Goal: Task Accomplishment & Management: Manage account settings

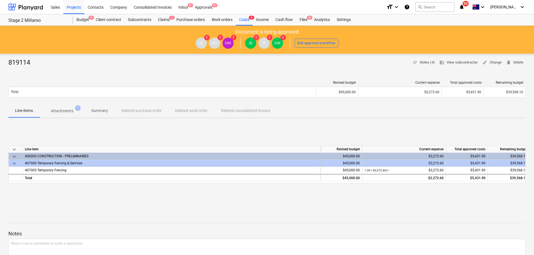
click at [209, 6] on div "Approvals 9+" at bounding box center [204, 7] width 24 height 14
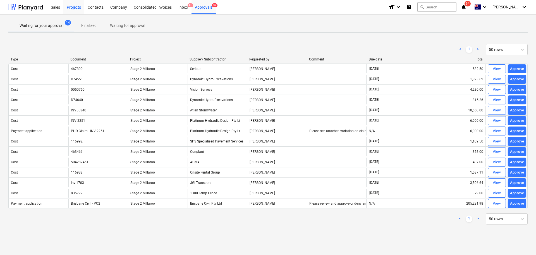
click at [73, 7] on div "Projects" at bounding box center [73, 7] width 21 height 14
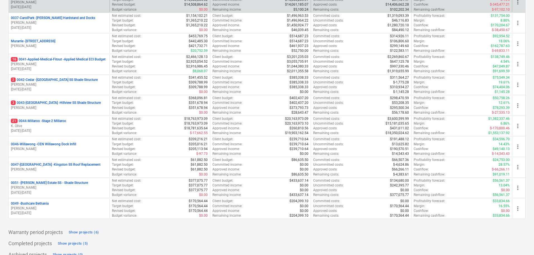
scroll to position [100, 0]
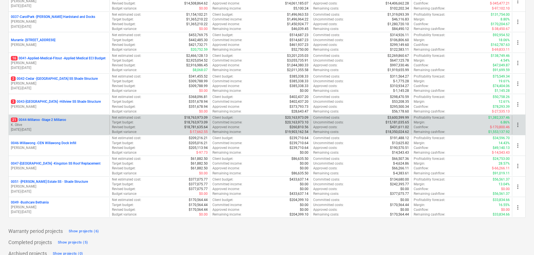
click at [38, 121] on p "21 0044-Millaroo - Stage 2 Millaroo" at bounding box center [38, 119] width 55 height 5
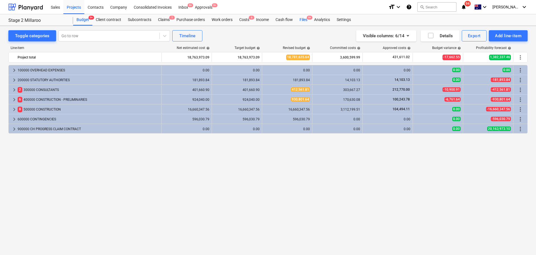
click at [306, 18] on div "Files 9+" at bounding box center [303, 19] width 15 height 11
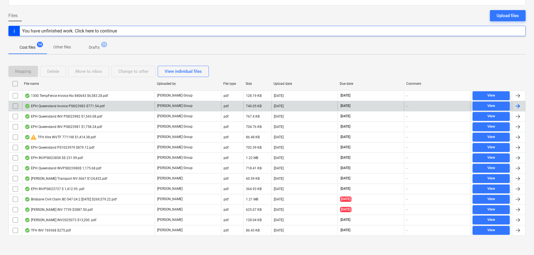
scroll to position [47, 0]
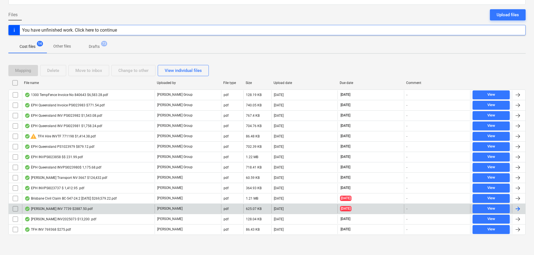
click at [84, 208] on div "Jeremy Ferrrier INV 7739 $2887.50.pdf" at bounding box center [59, 208] width 68 height 4
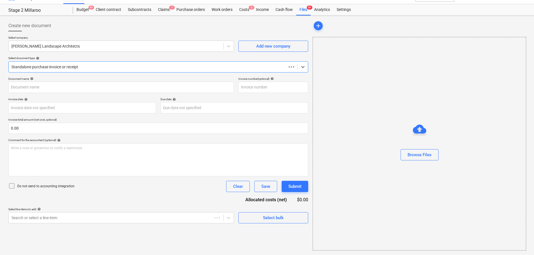
scroll to position [10, 0]
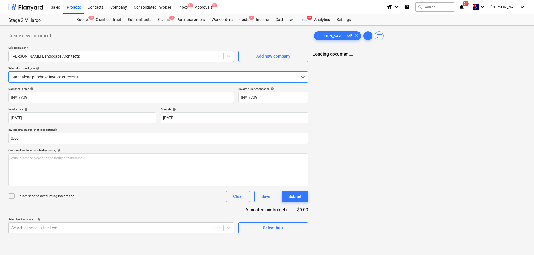
type input "INV-7739"
type input "30 Jul 2025"
type input "[DATE]"
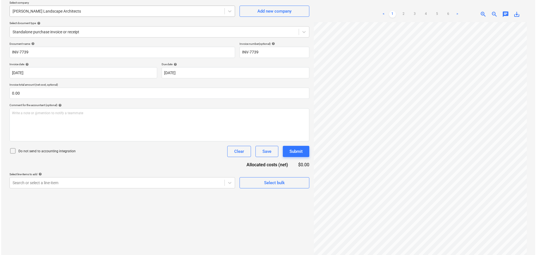
scroll to position [0, 0]
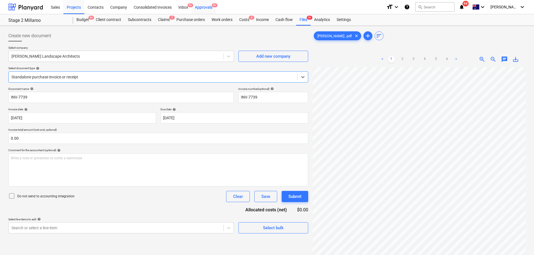
click at [199, 8] on div "Approvals 9+" at bounding box center [204, 7] width 24 height 14
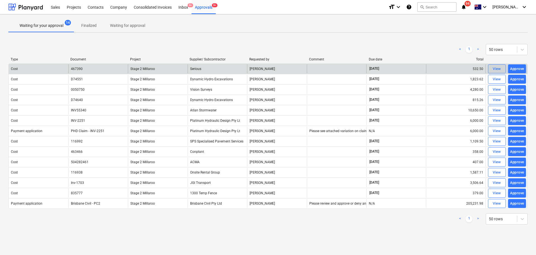
click at [497, 69] on div "View" at bounding box center [497, 69] width 8 height 6
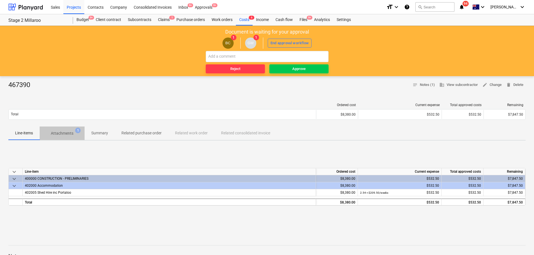
click at [63, 133] on p "Attachments" at bounding box center [62, 133] width 23 height 6
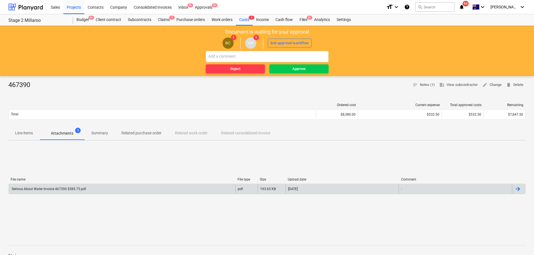
click at [74, 186] on div "Serious About Water Invoice 467390 $585.75.pdf" at bounding box center [122, 188] width 227 height 9
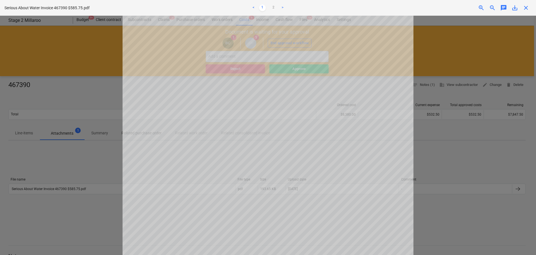
click at [526, 9] on span "close" at bounding box center [526, 7] width 7 height 7
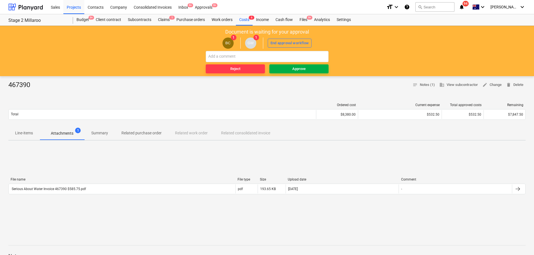
click at [295, 70] on div "Approve" at bounding box center [299, 69] width 13 height 6
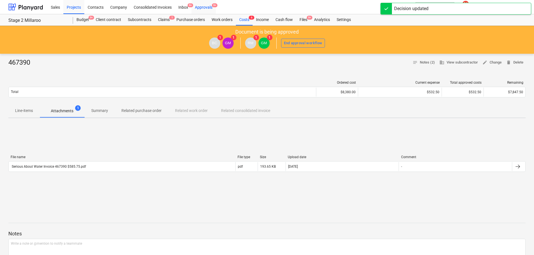
click at [210, 6] on div "Approvals 9+" at bounding box center [204, 7] width 24 height 14
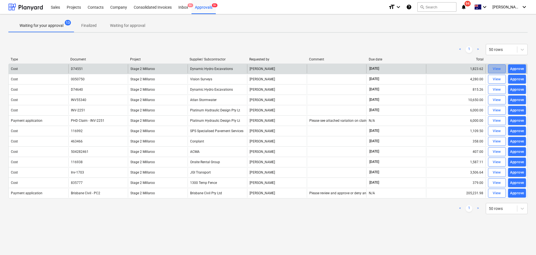
click at [497, 70] on div "View" at bounding box center [497, 69] width 8 height 6
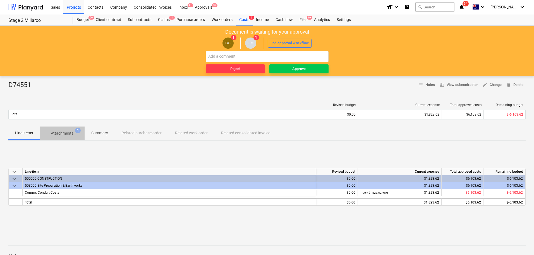
click at [64, 133] on p "Attachments" at bounding box center [62, 133] width 23 height 6
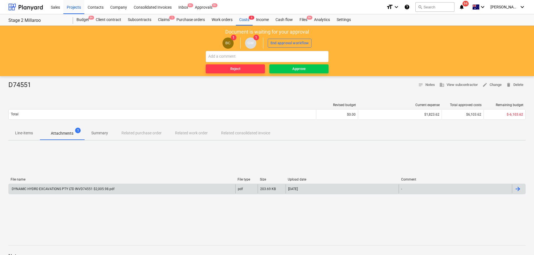
click at [92, 188] on div "DYNAMIC HYDRO EXCAVATIONS PTY LTD INVD74551 $2,005.98.pdf" at bounding box center [63, 189] width 104 height 4
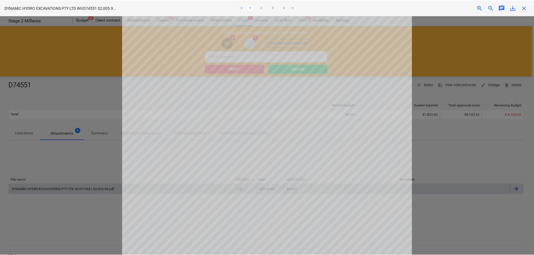
scroll to position [53, 0]
click at [86, 69] on div at bounding box center [268, 135] width 536 height 239
click at [526, 8] on span "close" at bounding box center [526, 7] width 7 height 7
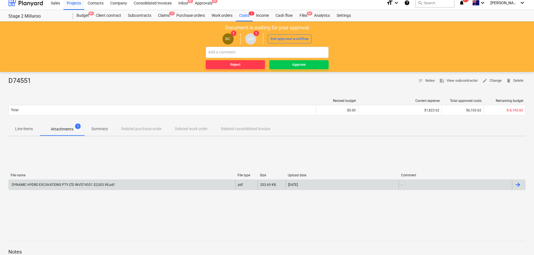
scroll to position [4, 0]
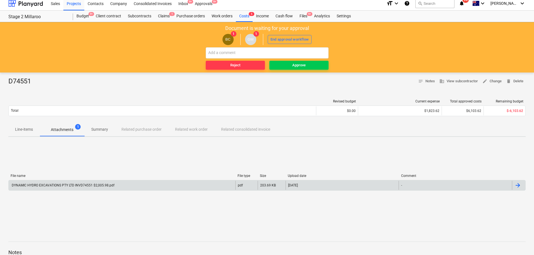
click at [23, 130] on p "Line-items" at bounding box center [24, 129] width 18 height 6
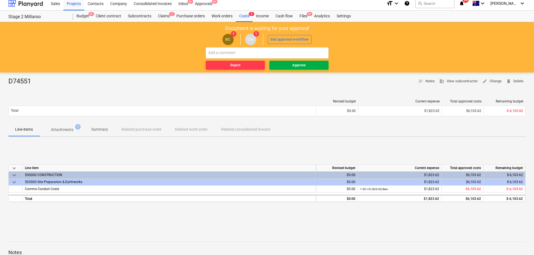
click at [296, 66] on div "Approve" at bounding box center [299, 65] width 13 height 6
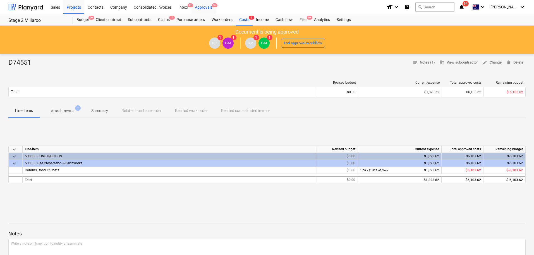
click at [206, 6] on div "Approvals 9+" at bounding box center [204, 7] width 24 height 14
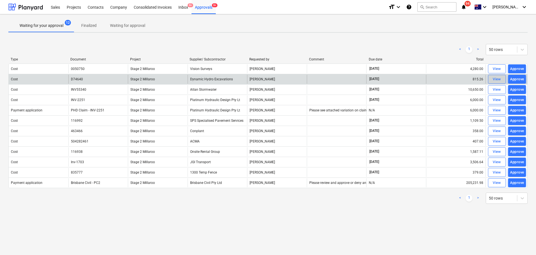
click at [495, 79] on div "View" at bounding box center [497, 79] width 8 height 6
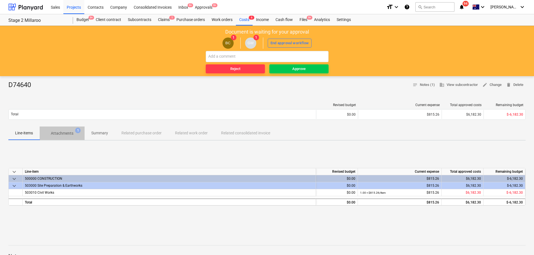
click at [60, 132] on p "Attachments" at bounding box center [62, 133] width 23 height 6
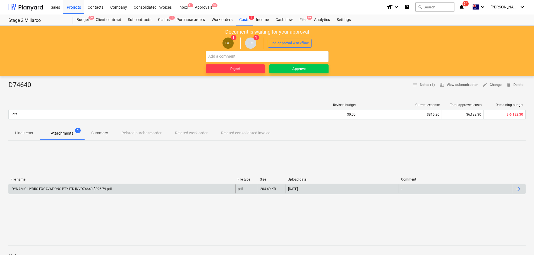
click at [56, 190] on div "DYNAMIC HYDRO EXCAVATIONS PTY LTD INVD74640 $896.79.pdf" at bounding box center [61, 189] width 101 height 4
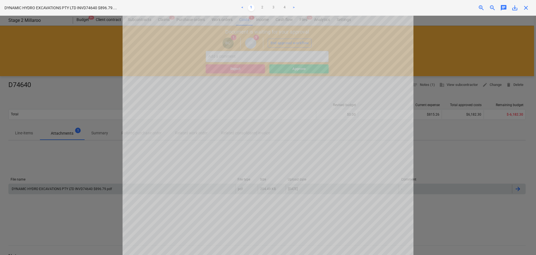
click at [526, 7] on span "close" at bounding box center [526, 7] width 7 height 7
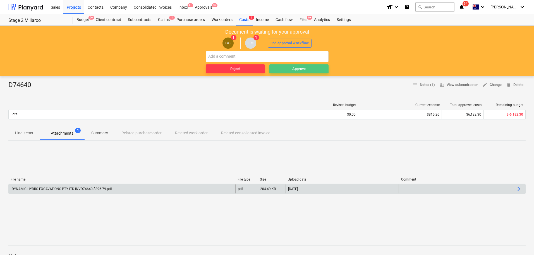
click at [291, 69] on span "Approve" at bounding box center [299, 69] width 55 height 6
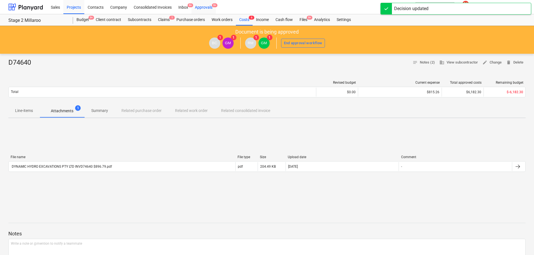
click at [205, 7] on div "Approvals 9+" at bounding box center [204, 7] width 24 height 14
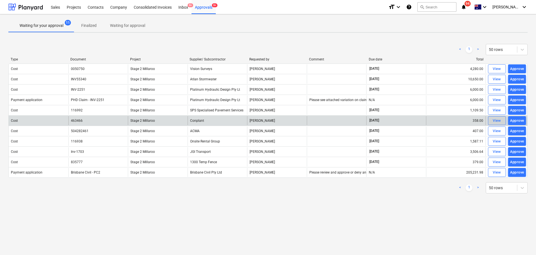
click at [499, 118] on div "View" at bounding box center [497, 120] width 8 height 6
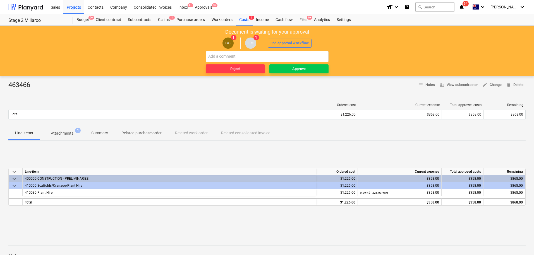
click at [61, 133] on p "Attachments" at bounding box center [62, 133] width 23 height 6
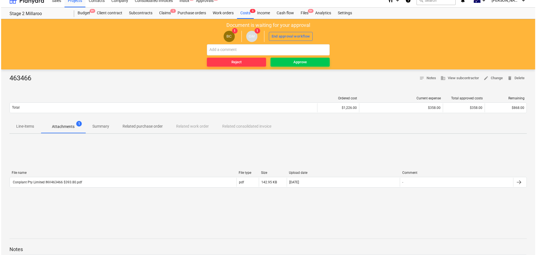
scroll to position [7, 0]
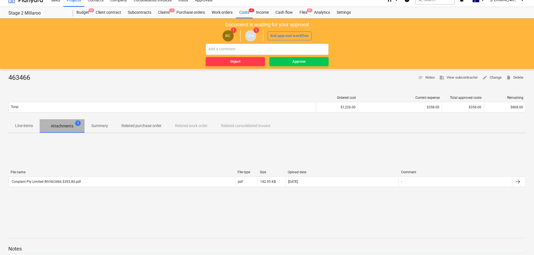
click at [62, 125] on p "Attachments" at bounding box center [62, 126] width 23 height 6
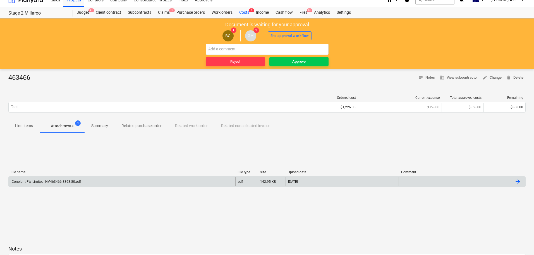
click at [53, 180] on div "Conplant Pty Limited INV463466 $393.80.pdf" at bounding box center [46, 181] width 70 height 4
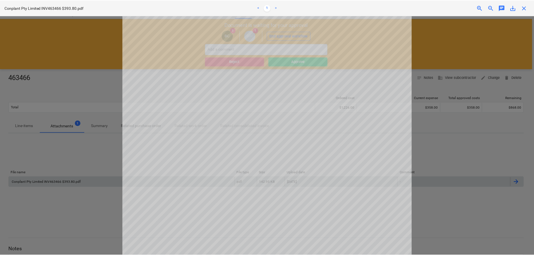
scroll to position [0, 0]
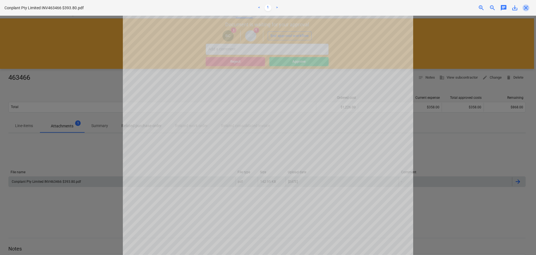
click at [526, 7] on span "close" at bounding box center [526, 7] width 7 height 7
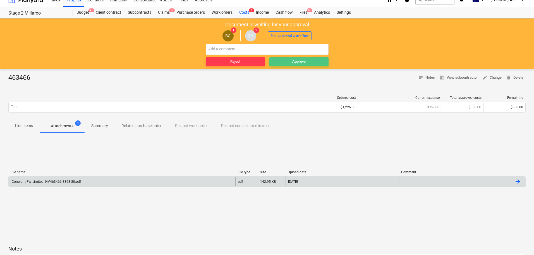
click at [299, 61] on div "Approve" at bounding box center [299, 61] width 13 height 6
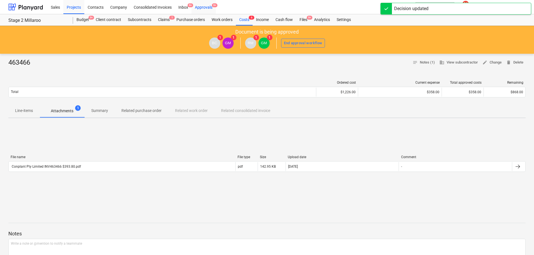
click at [205, 5] on div "Approvals 9+" at bounding box center [204, 7] width 24 height 14
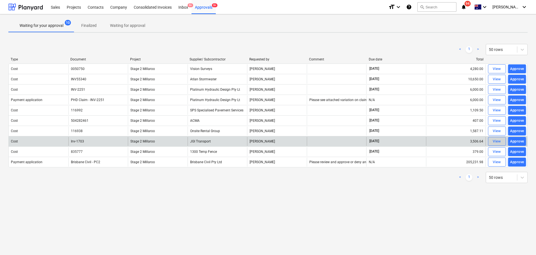
click at [498, 140] on div "View" at bounding box center [497, 141] width 8 height 6
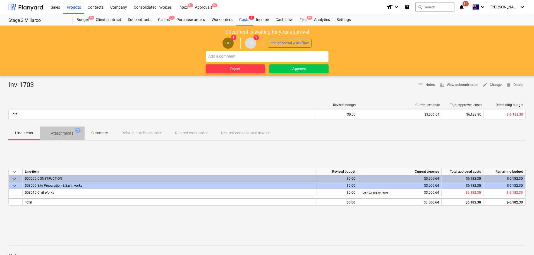
click at [61, 132] on p "Attachments" at bounding box center [62, 133] width 23 height 6
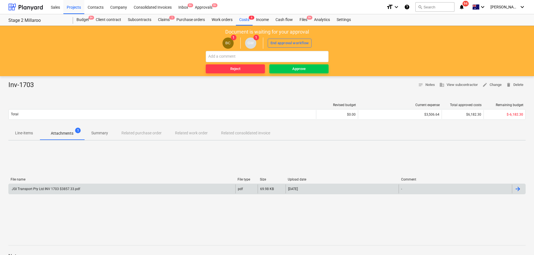
click at [58, 188] on div "JGI Transport Pty Ltd INV 1703 $3857.33.pdf" at bounding box center [45, 189] width 69 height 4
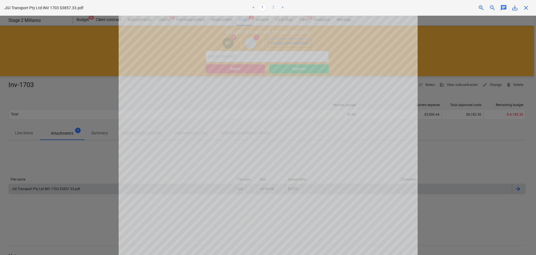
click at [275, 7] on link "2" at bounding box center [273, 7] width 7 height 7
click at [261, 8] on link "1" at bounding box center [262, 7] width 7 height 7
click at [528, 8] on span "close" at bounding box center [526, 7] width 7 height 7
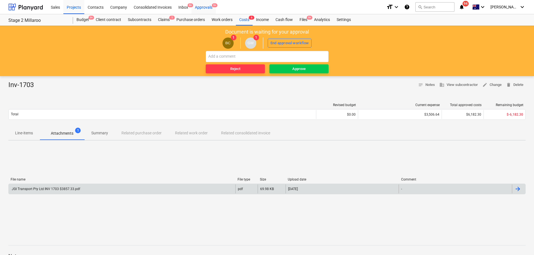
click at [203, 8] on div "Approvals 9+" at bounding box center [204, 7] width 24 height 14
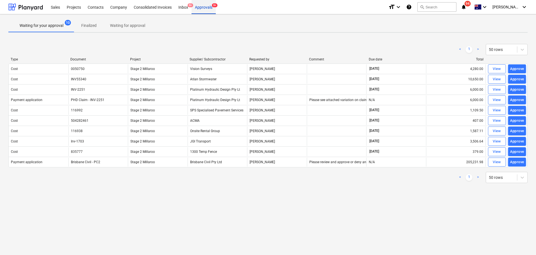
click at [206, 7] on div "Approvals 9+" at bounding box center [204, 7] width 24 height 14
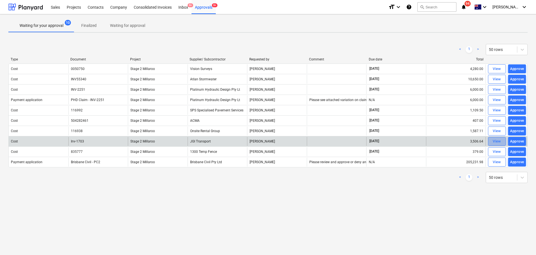
click at [497, 142] on div "View" at bounding box center [497, 141] width 8 height 6
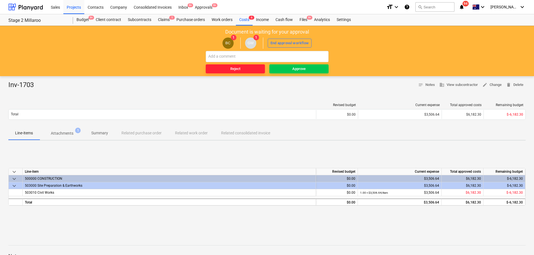
click at [235, 68] on div "Reject" at bounding box center [235, 69] width 10 height 6
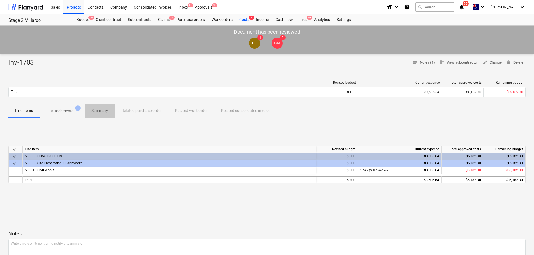
click at [97, 110] on p "Summary" at bounding box center [99, 111] width 17 height 6
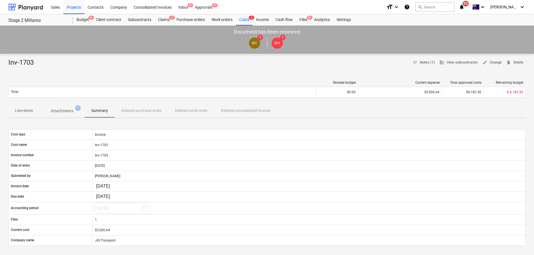
click at [59, 110] on p "Attachments" at bounding box center [62, 111] width 23 height 6
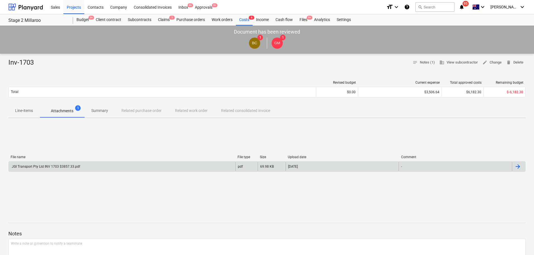
click at [439, 165] on div "-" at bounding box center [455, 166] width 113 height 9
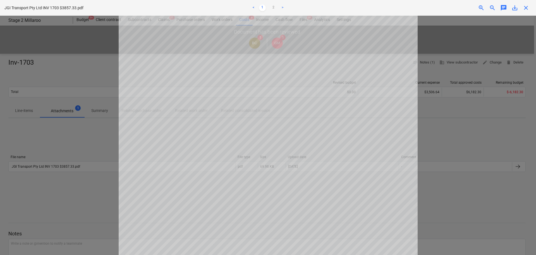
click at [68, 140] on div at bounding box center [268, 135] width 536 height 239
click at [526, 8] on span "close" at bounding box center [526, 7] width 7 height 7
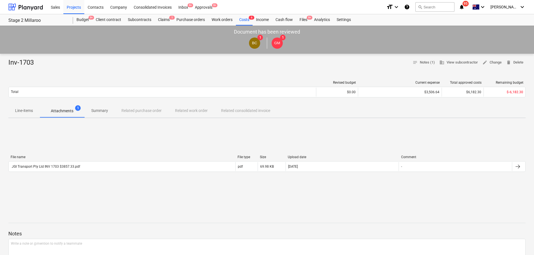
click at [100, 109] on p "Summary" at bounding box center [99, 111] width 17 height 6
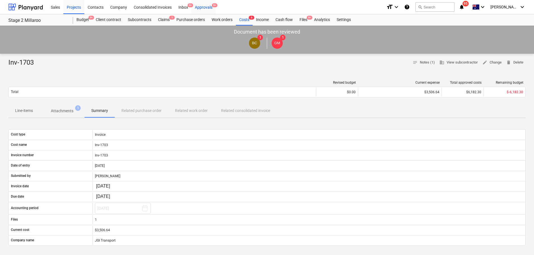
click at [206, 6] on div "Approvals 9+" at bounding box center [204, 7] width 24 height 14
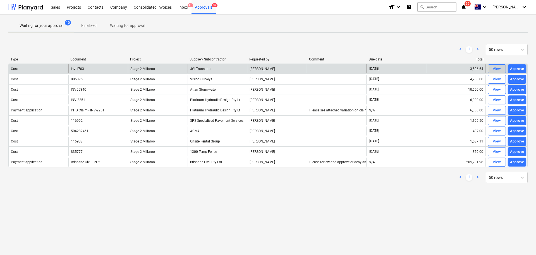
click at [498, 67] on div "View" at bounding box center [497, 69] width 8 height 6
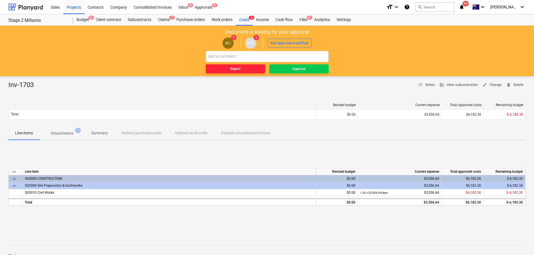
click at [235, 68] on div "Reject" at bounding box center [235, 69] width 10 height 6
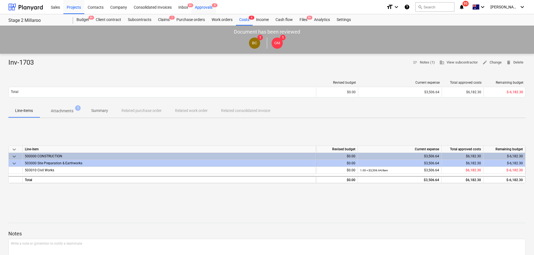
click at [208, 6] on div "Approvals 9" at bounding box center [204, 7] width 24 height 14
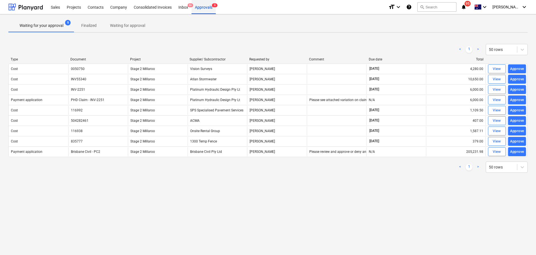
click at [206, 6] on div "Approvals 9" at bounding box center [204, 7] width 24 height 14
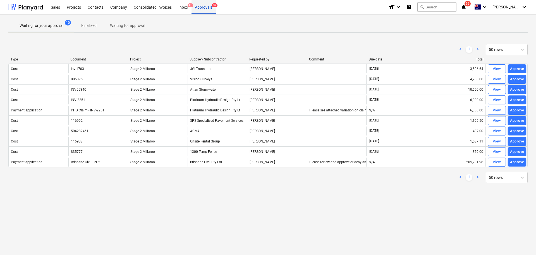
click at [205, 7] on div "Approvals 9+" at bounding box center [204, 7] width 24 height 14
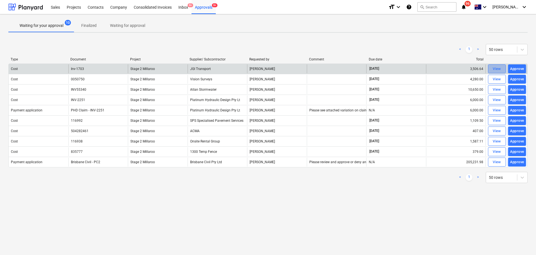
click at [495, 69] on div "View" at bounding box center [497, 69] width 8 height 6
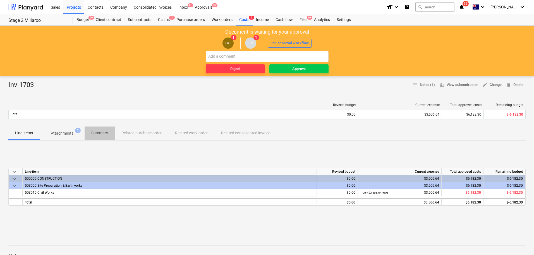
click at [102, 132] on p "Summary" at bounding box center [99, 133] width 17 height 6
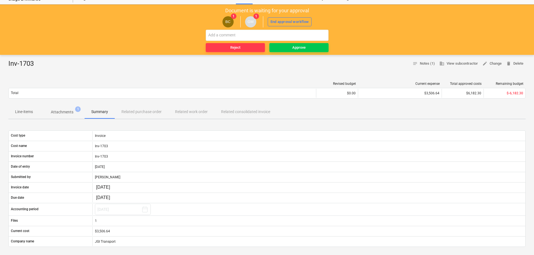
scroll to position [17, 0]
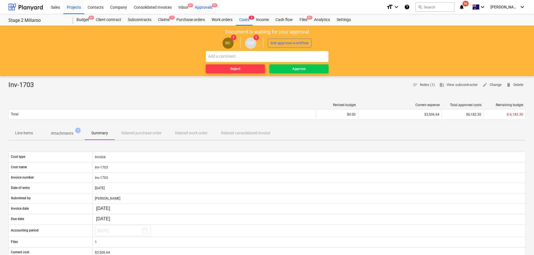
click at [208, 7] on div "Approvals 9+" at bounding box center [204, 7] width 24 height 14
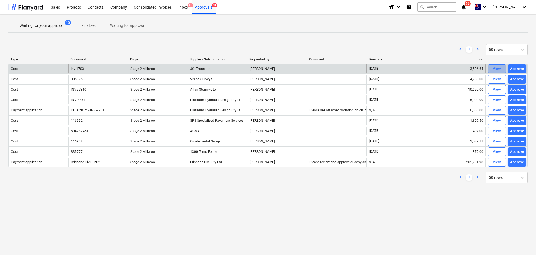
click at [498, 67] on div "View" at bounding box center [497, 69] width 8 height 6
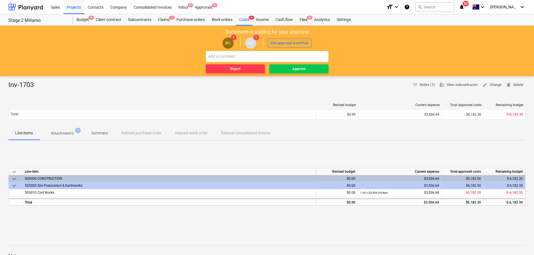
click at [102, 131] on p "Summary" at bounding box center [99, 133] width 17 height 6
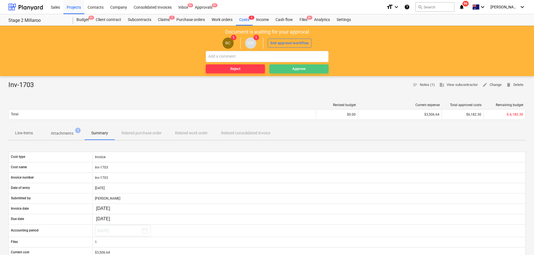
click at [297, 68] on div "Approve" at bounding box center [299, 69] width 13 height 6
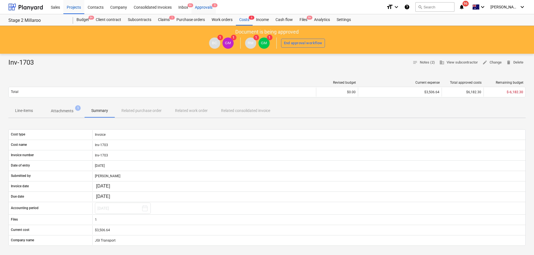
click at [202, 5] on div "Approvals 9" at bounding box center [204, 7] width 24 height 14
